Goal: Transaction & Acquisition: Purchase product/service

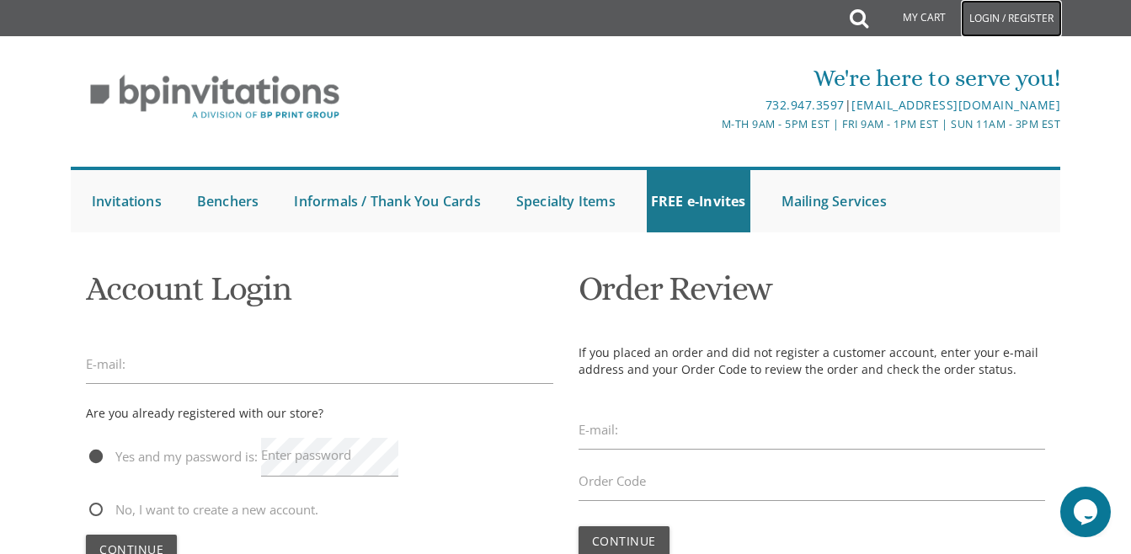
click at [1006, 10] on link "Login / Register" at bounding box center [1010, 18] width 101 height 37
click at [295, 364] on input "email" at bounding box center [319, 364] width 466 height 39
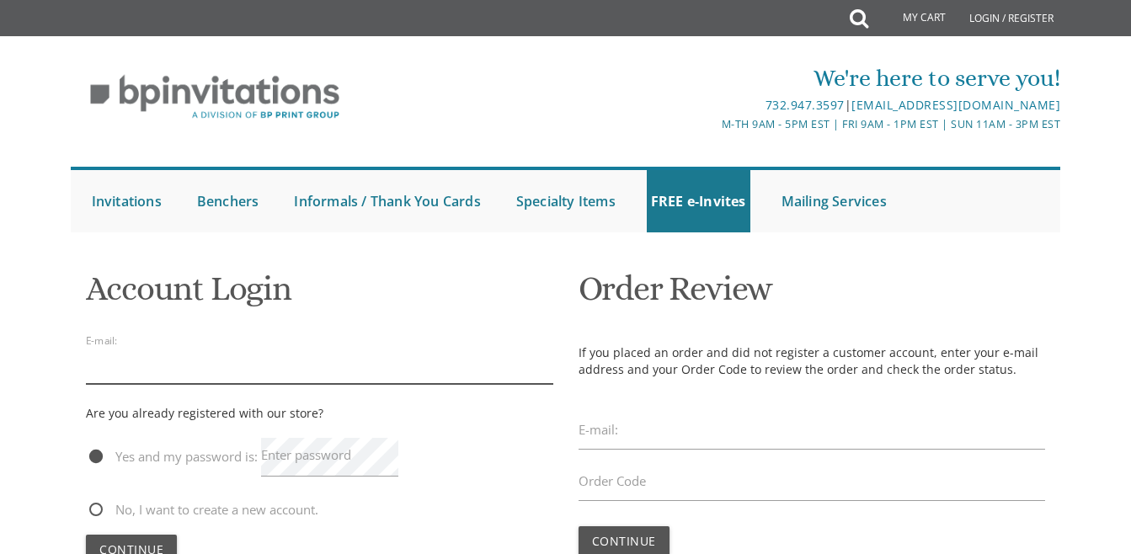
click at [295, 364] on input "email" at bounding box center [319, 364] width 466 height 39
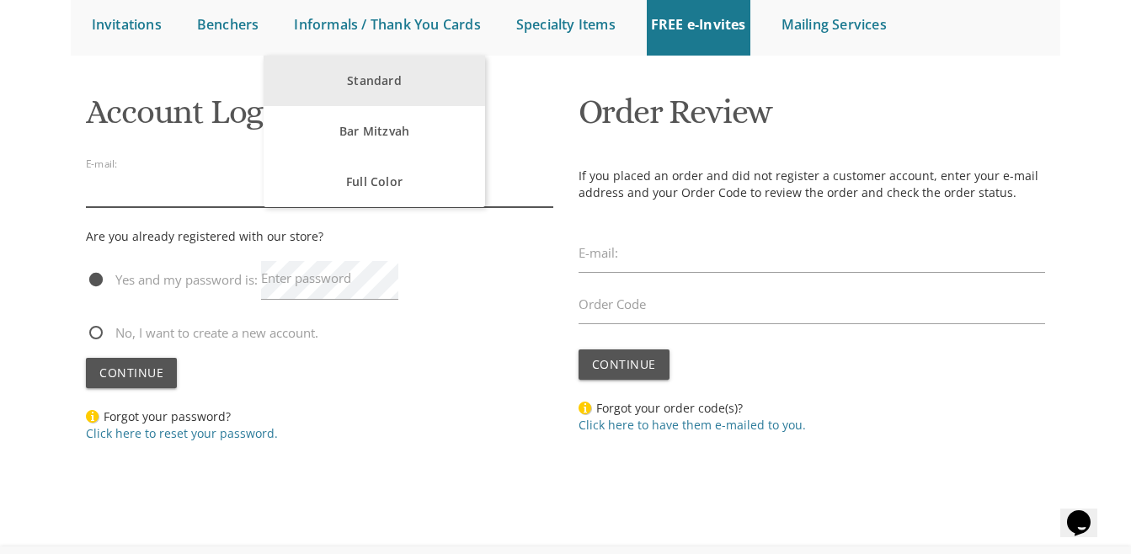
scroll to position [191, 0]
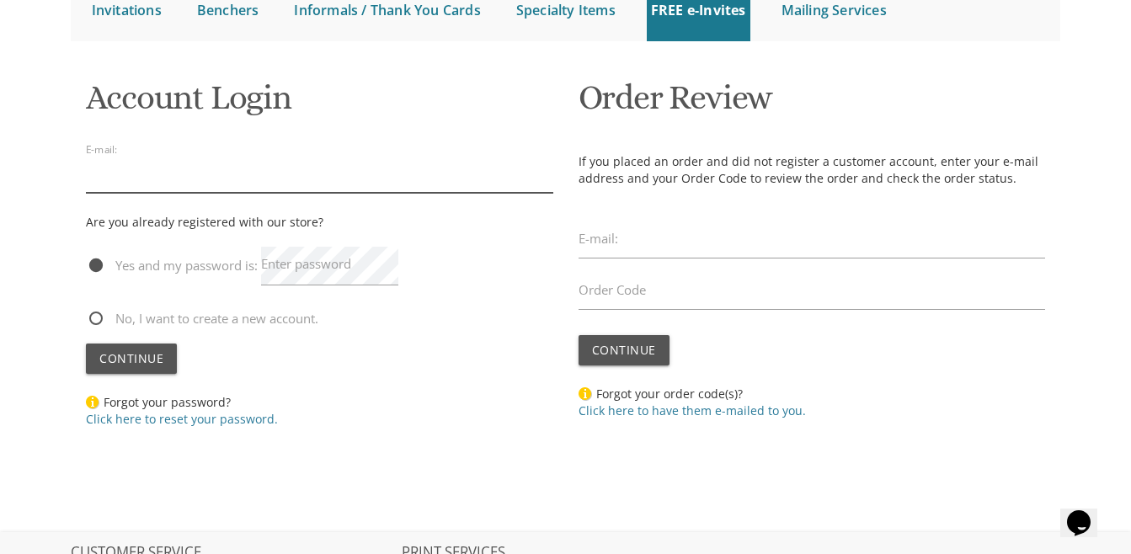
click at [156, 184] on input "email" at bounding box center [319, 173] width 466 height 39
type input "n"
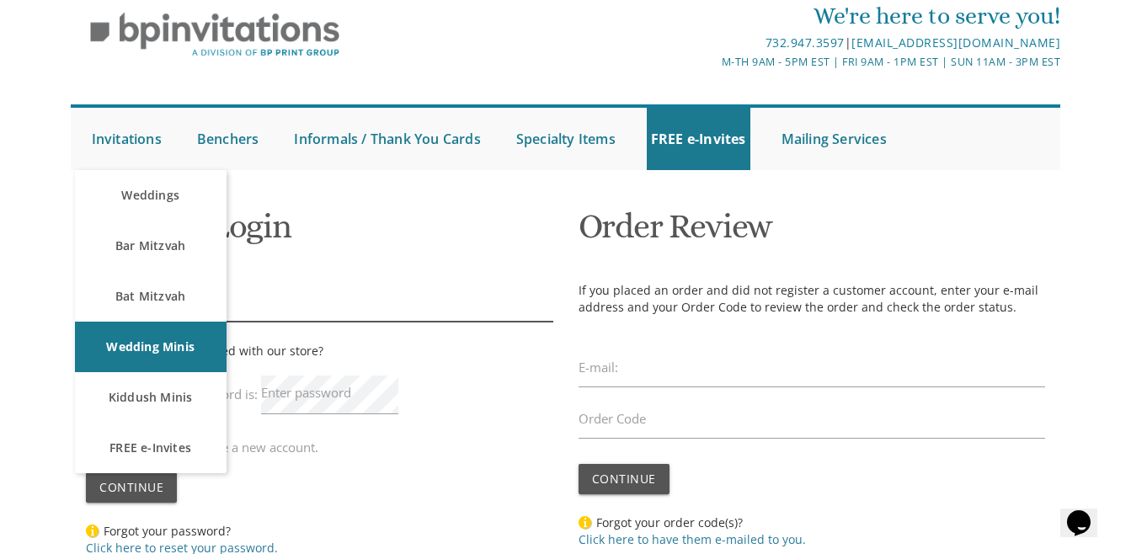
scroll to position [64, 0]
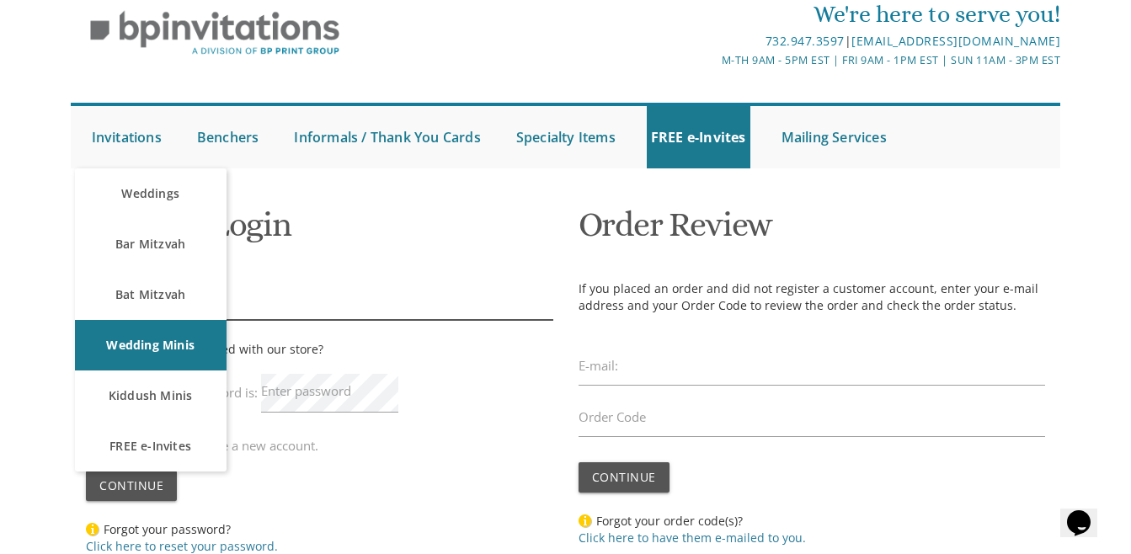
click at [324, 306] on input "email" at bounding box center [319, 300] width 466 height 39
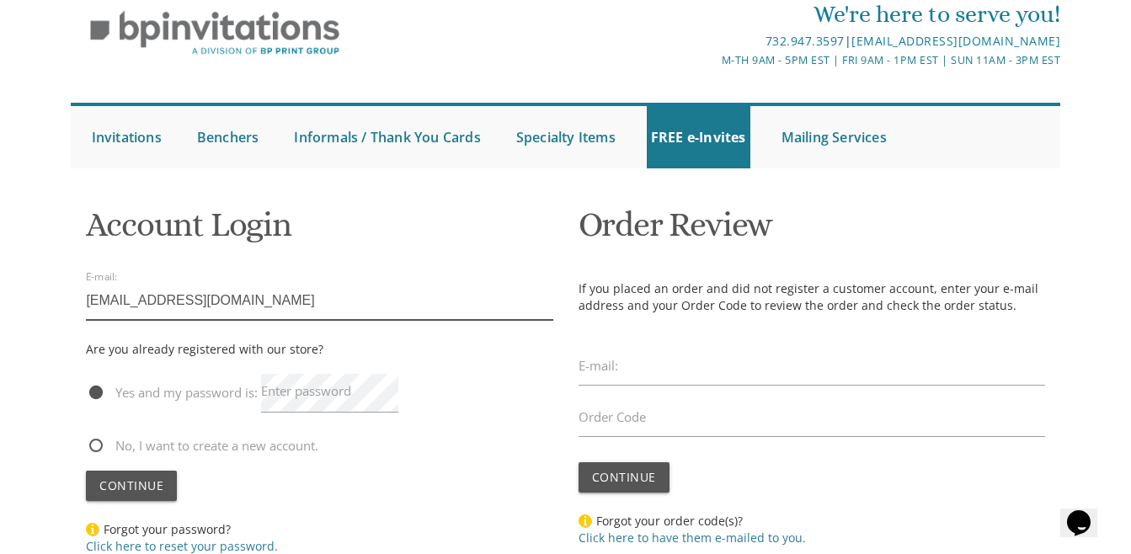
type input "[EMAIL_ADDRESS][DOMAIN_NAME]"
click at [306, 391] on label "Enter password" at bounding box center [306, 391] width 90 height 18
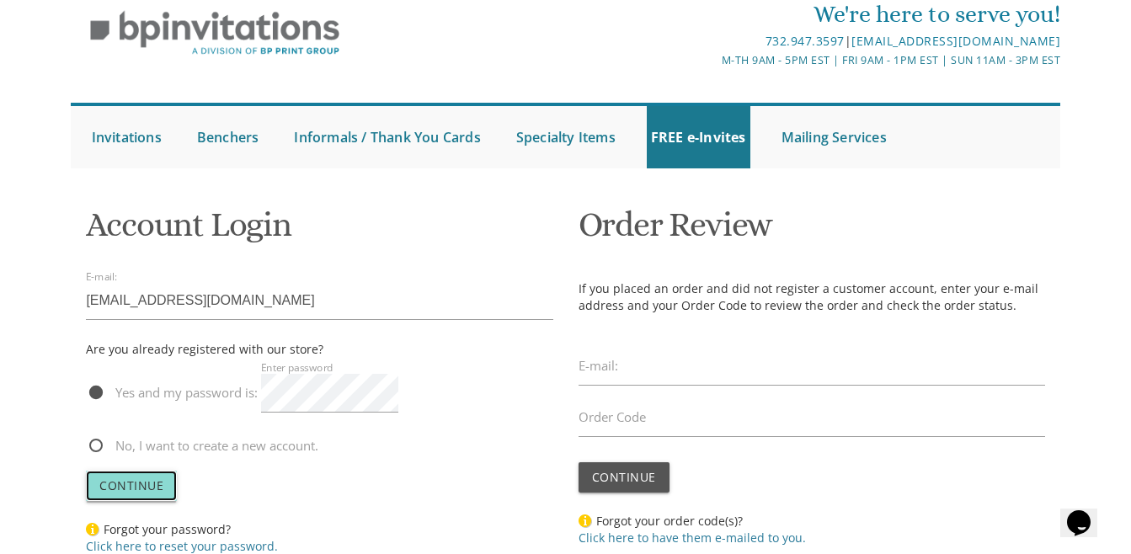
click at [141, 495] on button "Continue" at bounding box center [131, 486] width 91 height 30
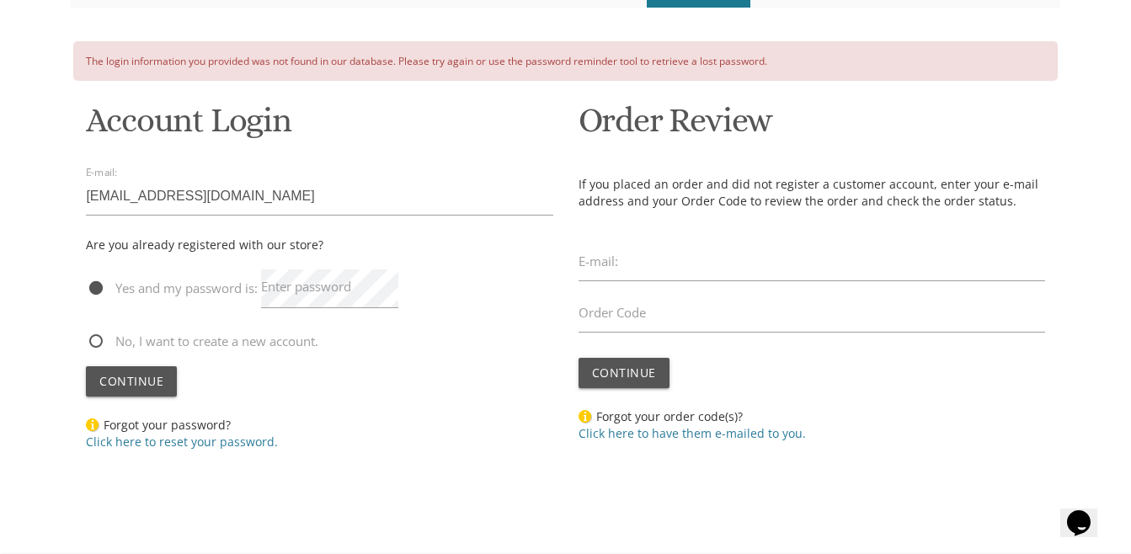
scroll to position [251, 0]
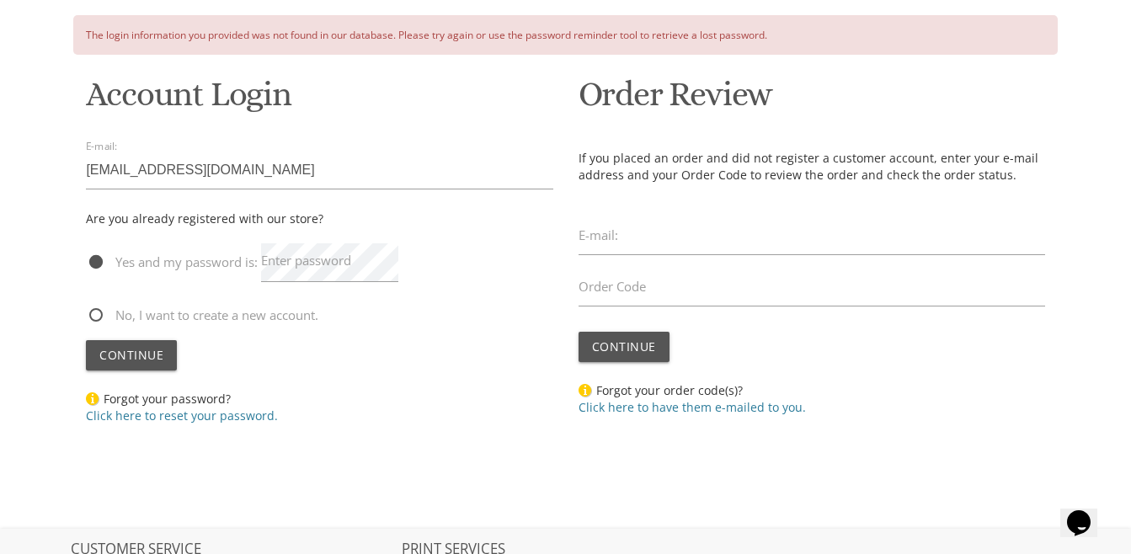
click at [289, 260] on label "Enter password" at bounding box center [306, 261] width 90 height 18
click at [157, 359] on span "Continue" at bounding box center [131, 355] width 64 height 16
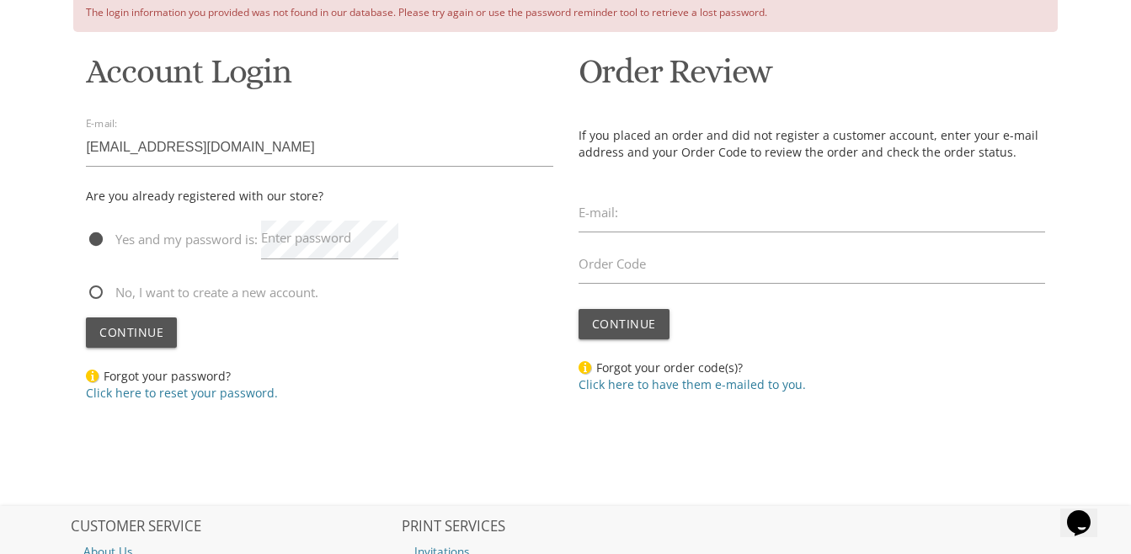
scroll to position [274, 0]
click at [322, 237] on label "Enter password" at bounding box center [306, 237] width 90 height 18
